Goal: Information Seeking & Learning: Learn about a topic

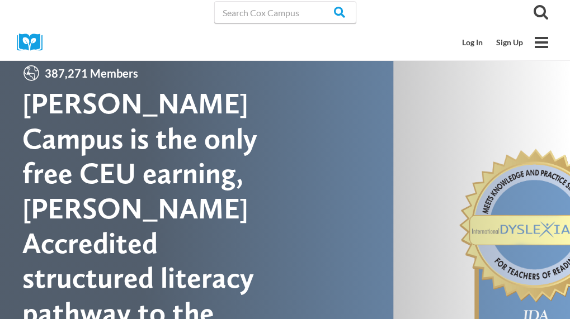
click at [240, 109] on div "Cox Campus is the only free CEU earning, IDA Accredited structured literacy pat…" at bounding box center [153, 225] width 263 height 279
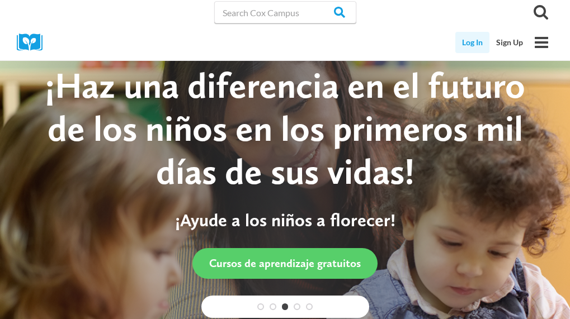
click at [470, 39] on link "Log In" at bounding box center [472, 42] width 34 height 21
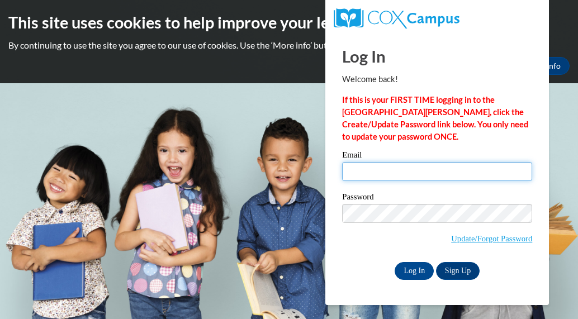
type input "danielaliceb65@yahoo.com"
click at [447, 173] on input "danielaliceb65@yahoo.com" at bounding box center [437, 171] width 190 height 19
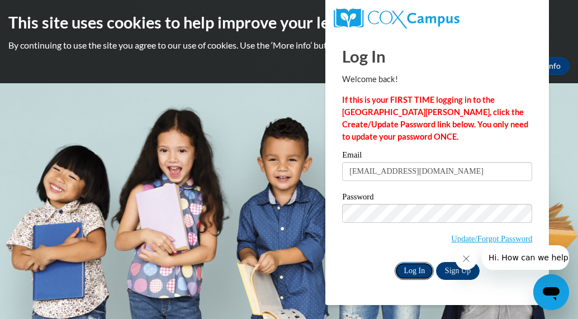
click at [419, 270] on input "Log In" at bounding box center [414, 271] width 39 height 18
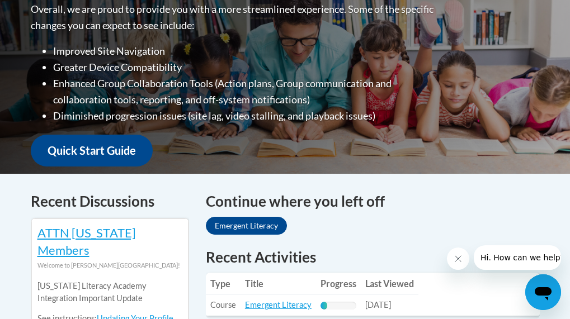
scroll to position [335, 0]
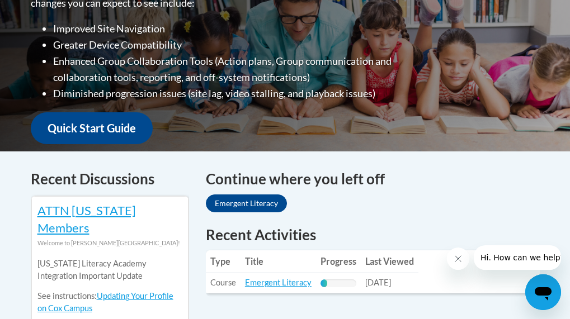
drag, startPoint x: 434, startPoint y: 197, endPoint x: 417, endPoint y: 162, distance: 39.5
click at [417, 168] on div "Continue where you left off Emergent Literacy" at bounding box center [373, 192] width 334 height 48
click at [225, 195] on link "Emergent Literacy" at bounding box center [246, 204] width 81 height 18
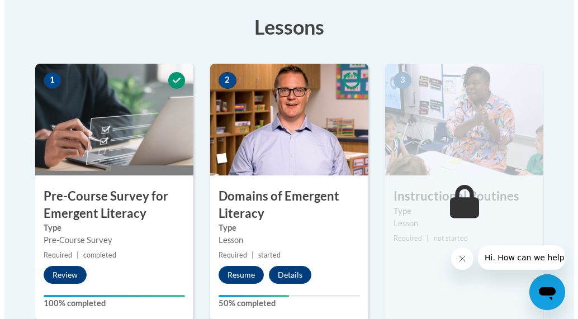
scroll to position [313, 0]
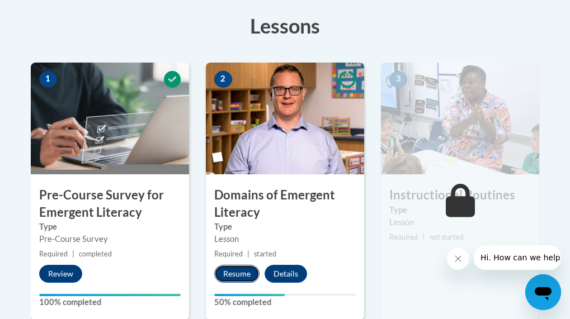
click at [245, 271] on button "Resume" at bounding box center [236, 274] width 45 height 18
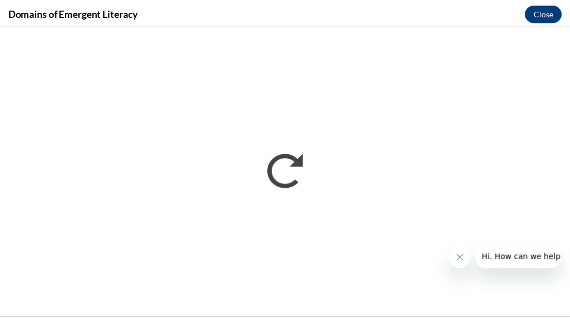
scroll to position [0, 0]
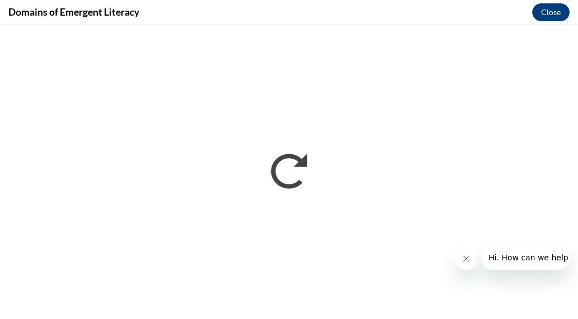
click at [466, 256] on icon "Close message from company" at bounding box center [465, 258] width 9 height 9
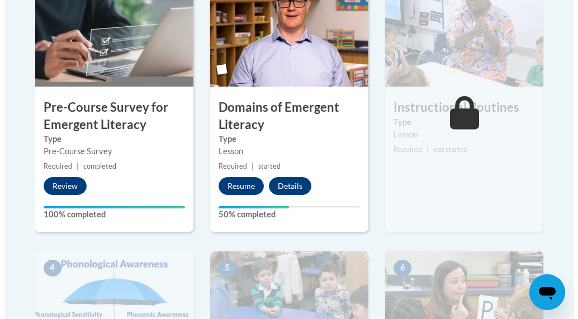
scroll to position [403, 0]
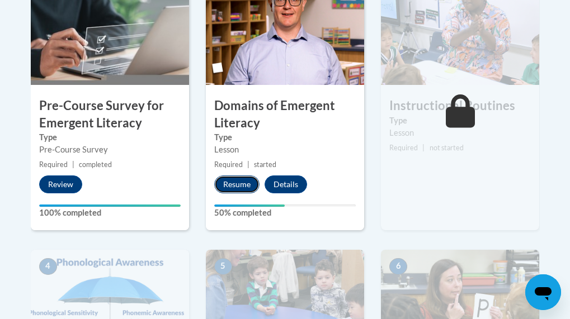
click at [238, 181] on button "Resume" at bounding box center [236, 185] width 45 height 18
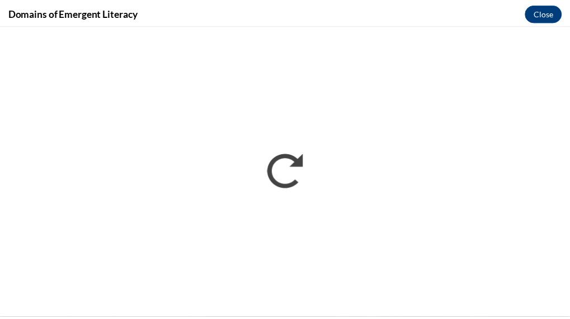
scroll to position [0, 0]
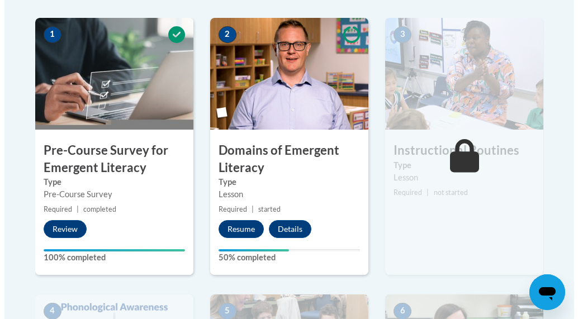
scroll to position [380, 0]
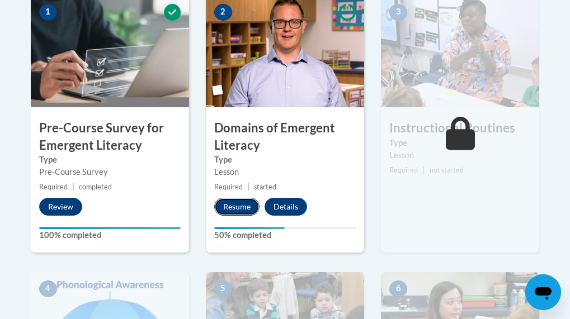
click at [246, 209] on button "Resume" at bounding box center [236, 207] width 45 height 18
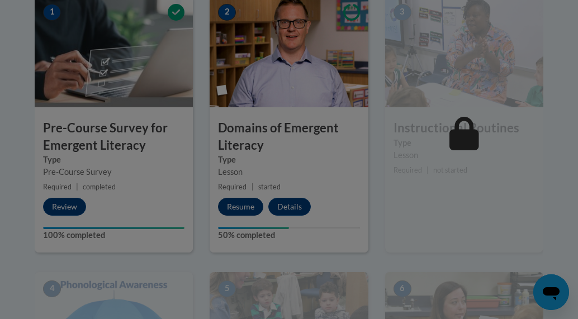
click at [246, 210] on div at bounding box center [289, 159] width 578 height 319
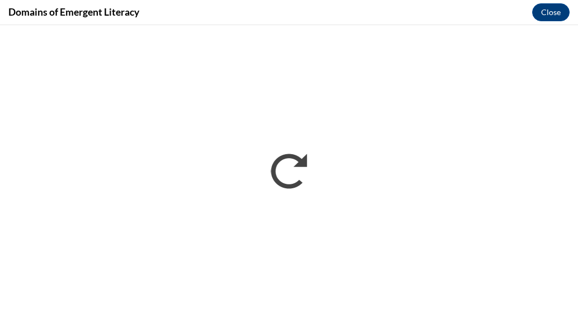
scroll to position [0, 0]
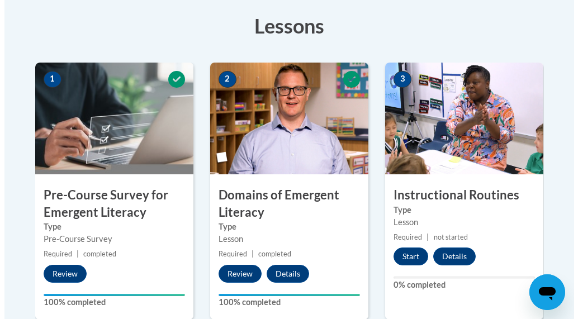
scroll to position [335, 0]
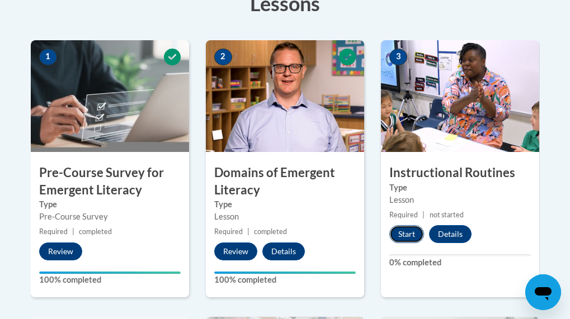
click at [403, 233] on button "Start" at bounding box center [406, 234] width 35 height 18
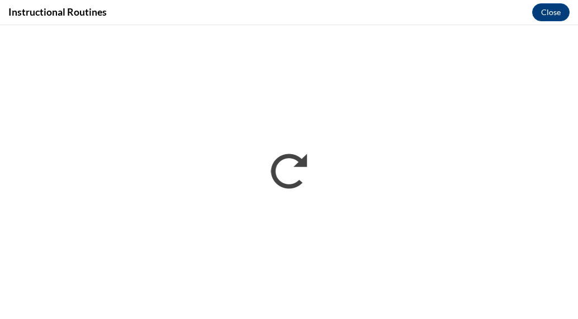
scroll to position [0, 0]
